Goal: Information Seeking & Learning: Learn about a topic

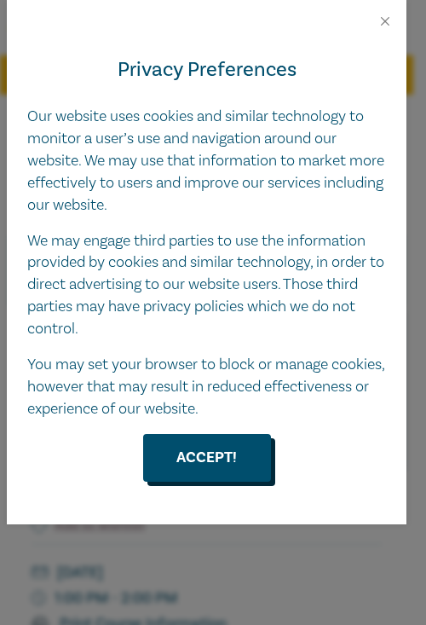
drag, startPoint x: 226, startPoint y: 436, endPoint x: 228, endPoint y: 446, distance: 9.7
click at [228, 444] on button "Accept!" at bounding box center [207, 458] width 128 height 48
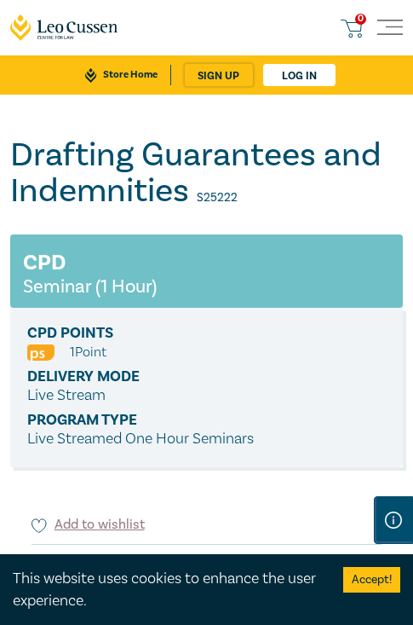
click at [101, 158] on h1 "Drafting Guarantees and Indemnities S25222" at bounding box center [206, 173] width 393 height 72
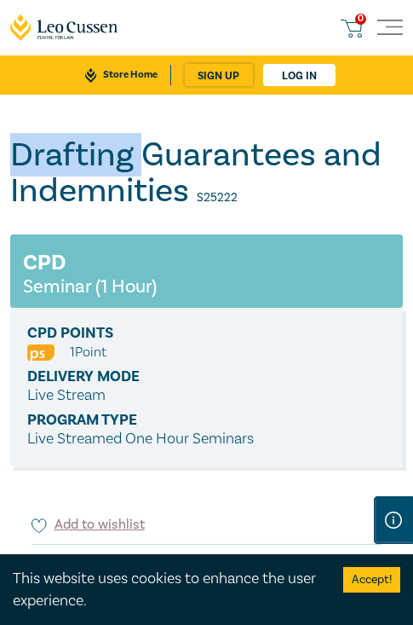
click at [101, 158] on h1 "Drafting Guarantees and Indemnities S25222" at bounding box center [206, 173] width 393 height 72
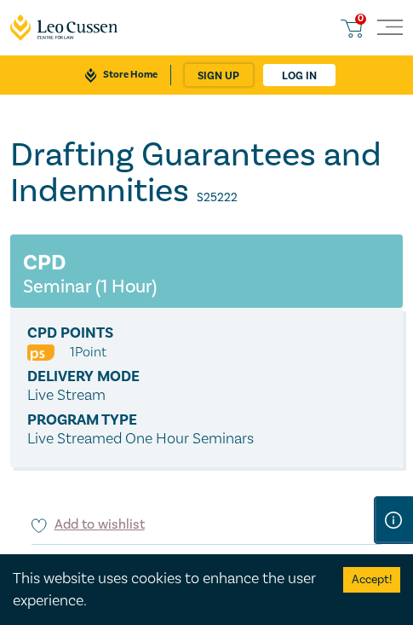
click at [227, 164] on h1 "Drafting Guarantees and Indemnities S25222" at bounding box center [206, 173] width 393 height 72
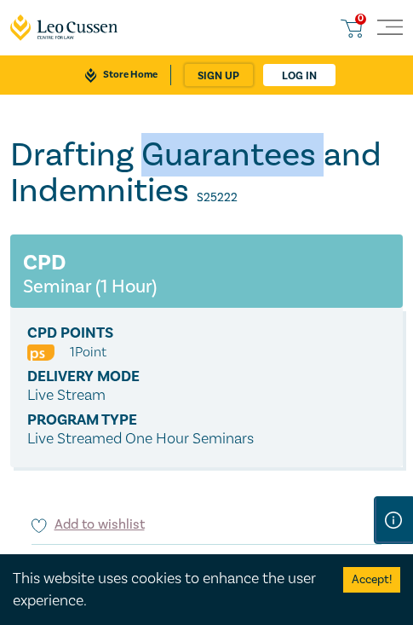
click at [227, 164] on h1 "Drafting Guarantees and Indemnities S25222" at bounding box center [206, 173] width 393 height 72
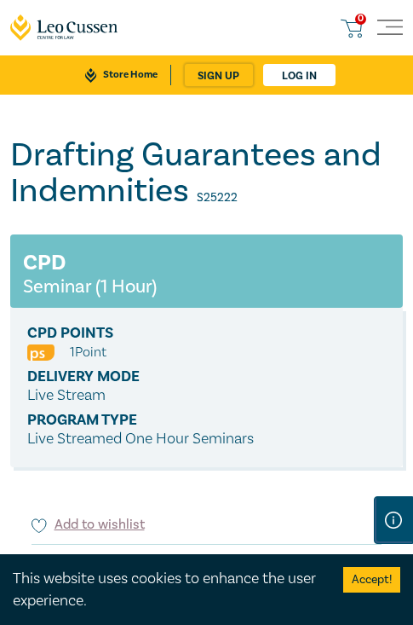
click at [170, 190] on h1 "Drafting Guarantees and Indemnities S25222" at bounding box center [206, 173] width 393 height 72
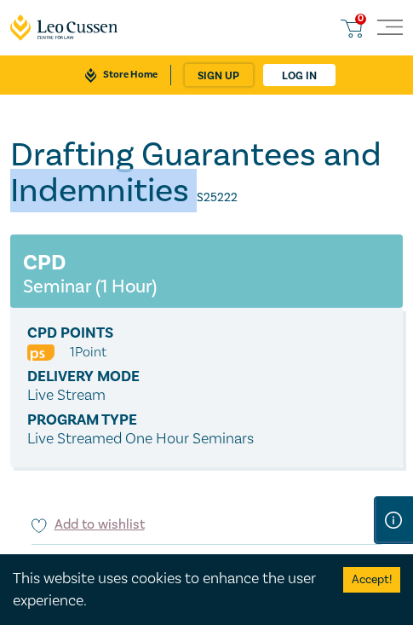
click at [170, 190] on h1 "Drafting Guarantees and Indemnities S25222" at bounding box center [206, 173] width 393 height 72
copy h1 "Indemnities"
